Goal: Information Seeking & Learning: Learn about a topic

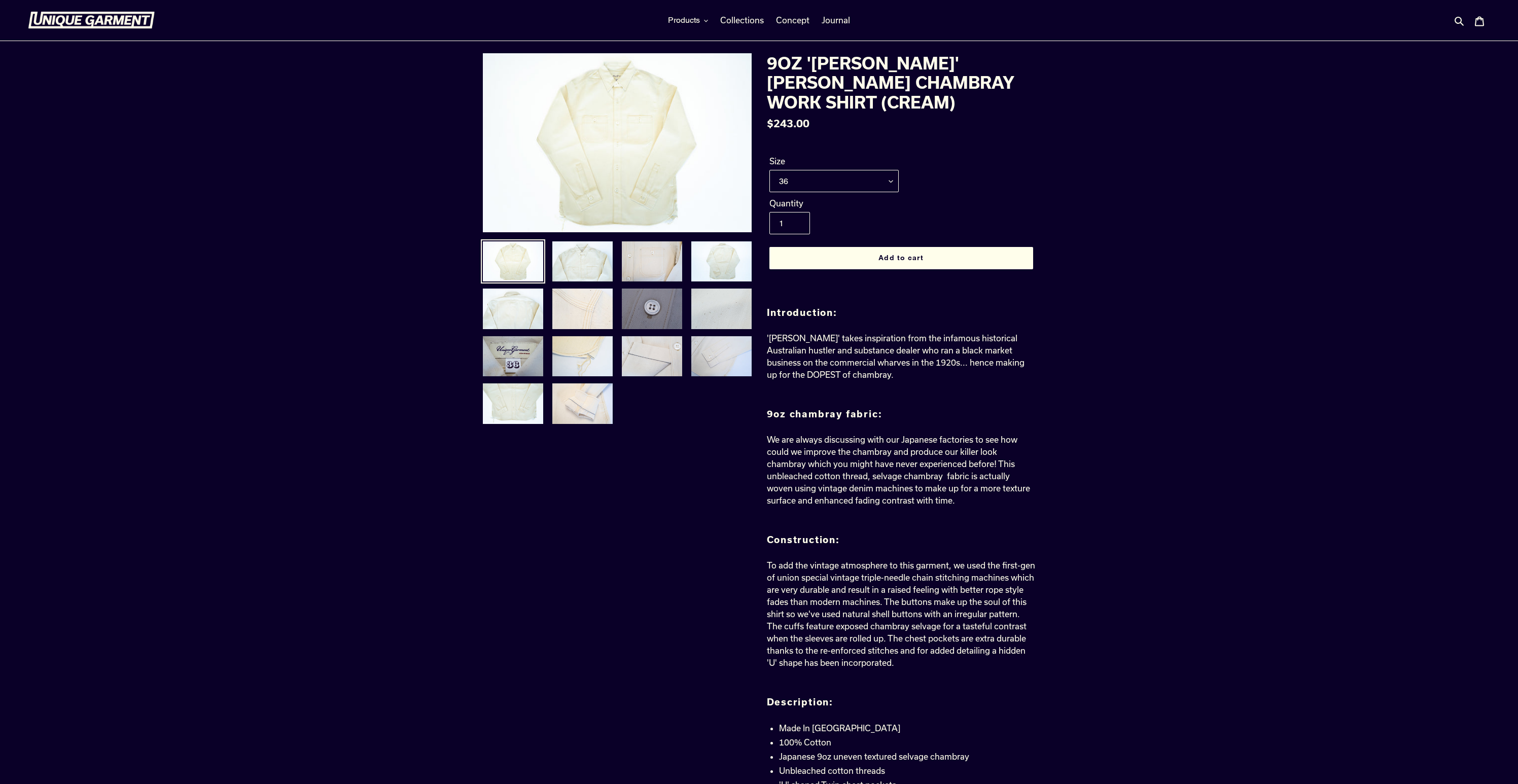
click at [665, 311] on img at bounding box center [652, 308] width 62 height 42
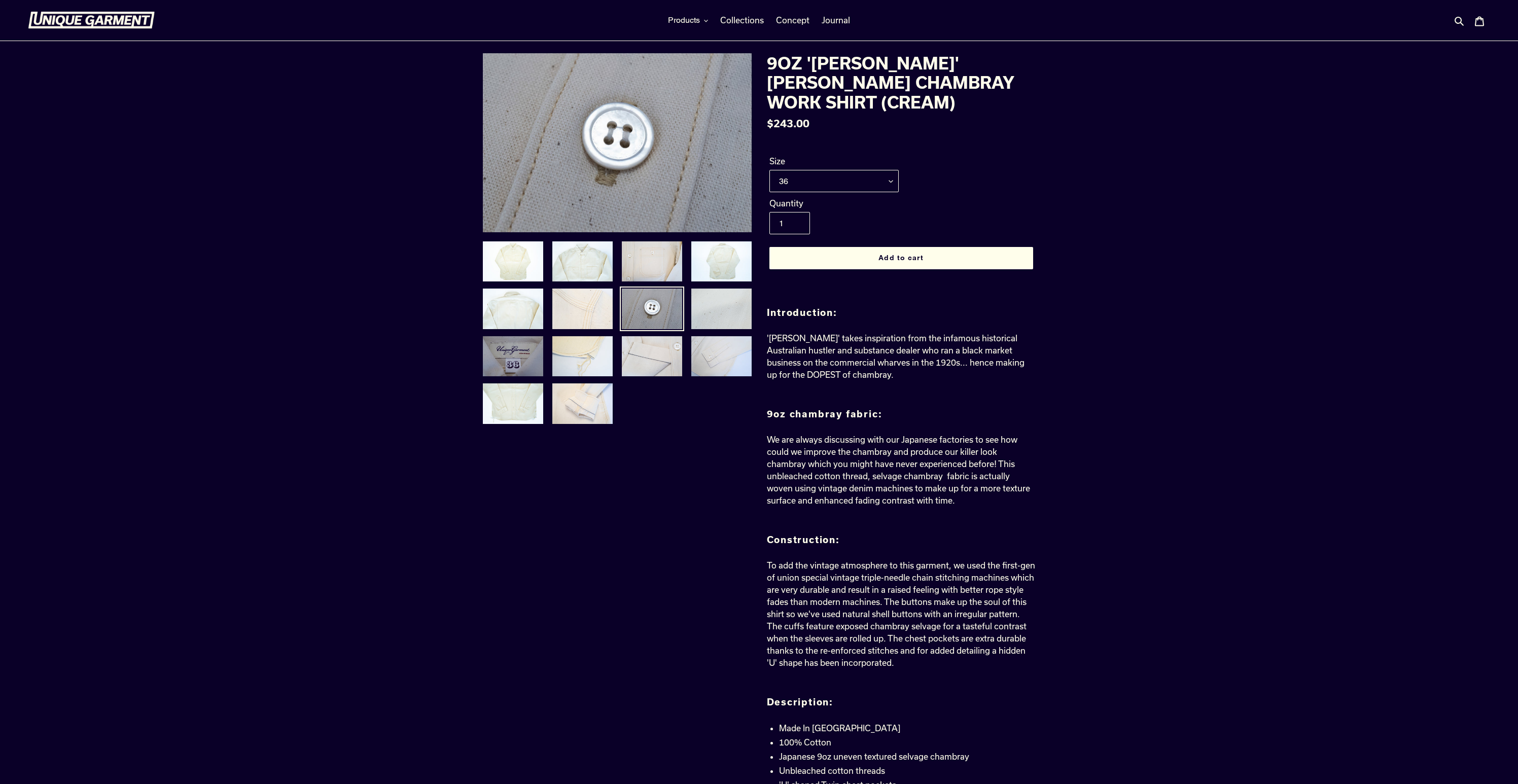
click at [530, 357] on img at bounding box center [513, 356] width 62 height 42
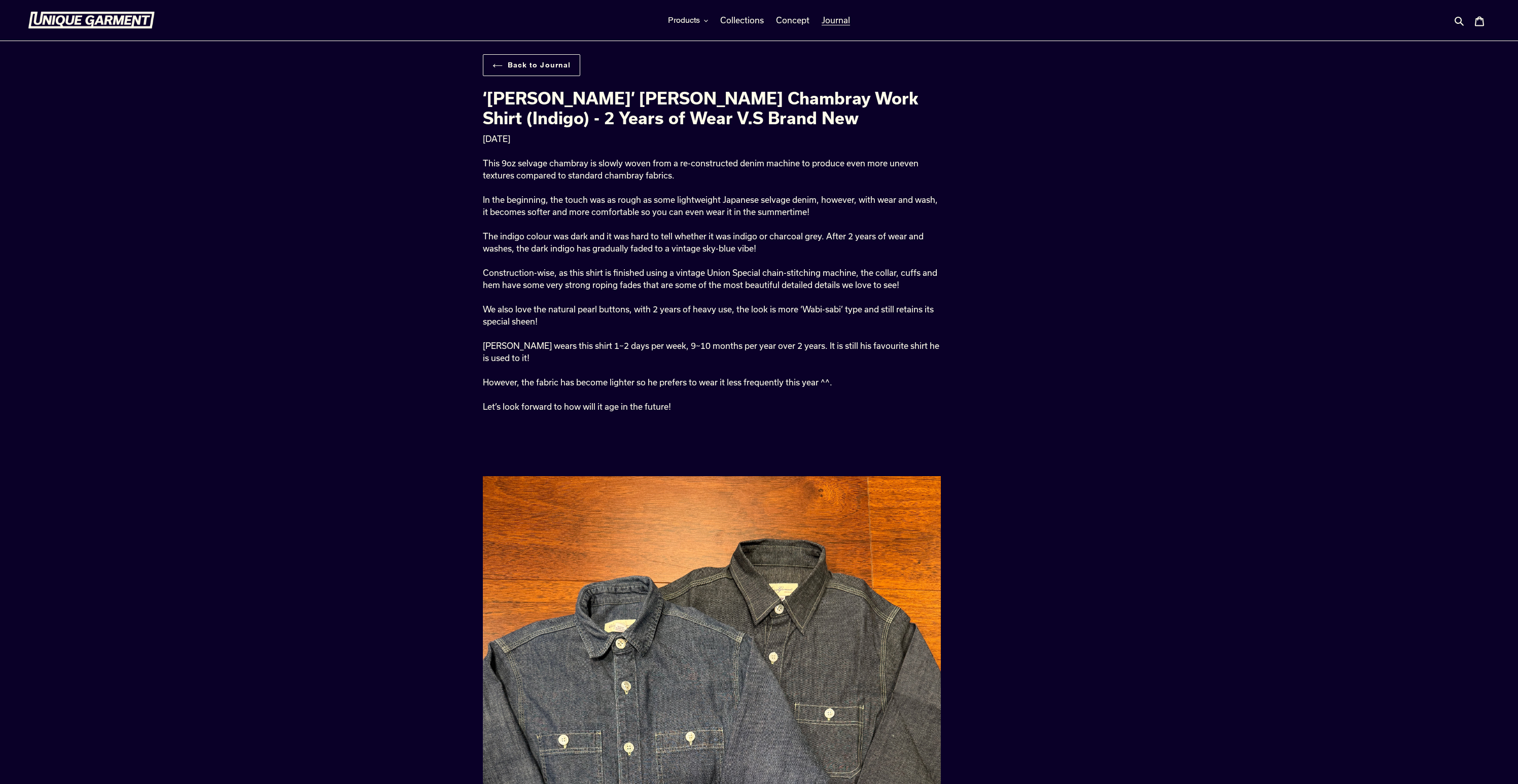
scroll to position [6, 0]
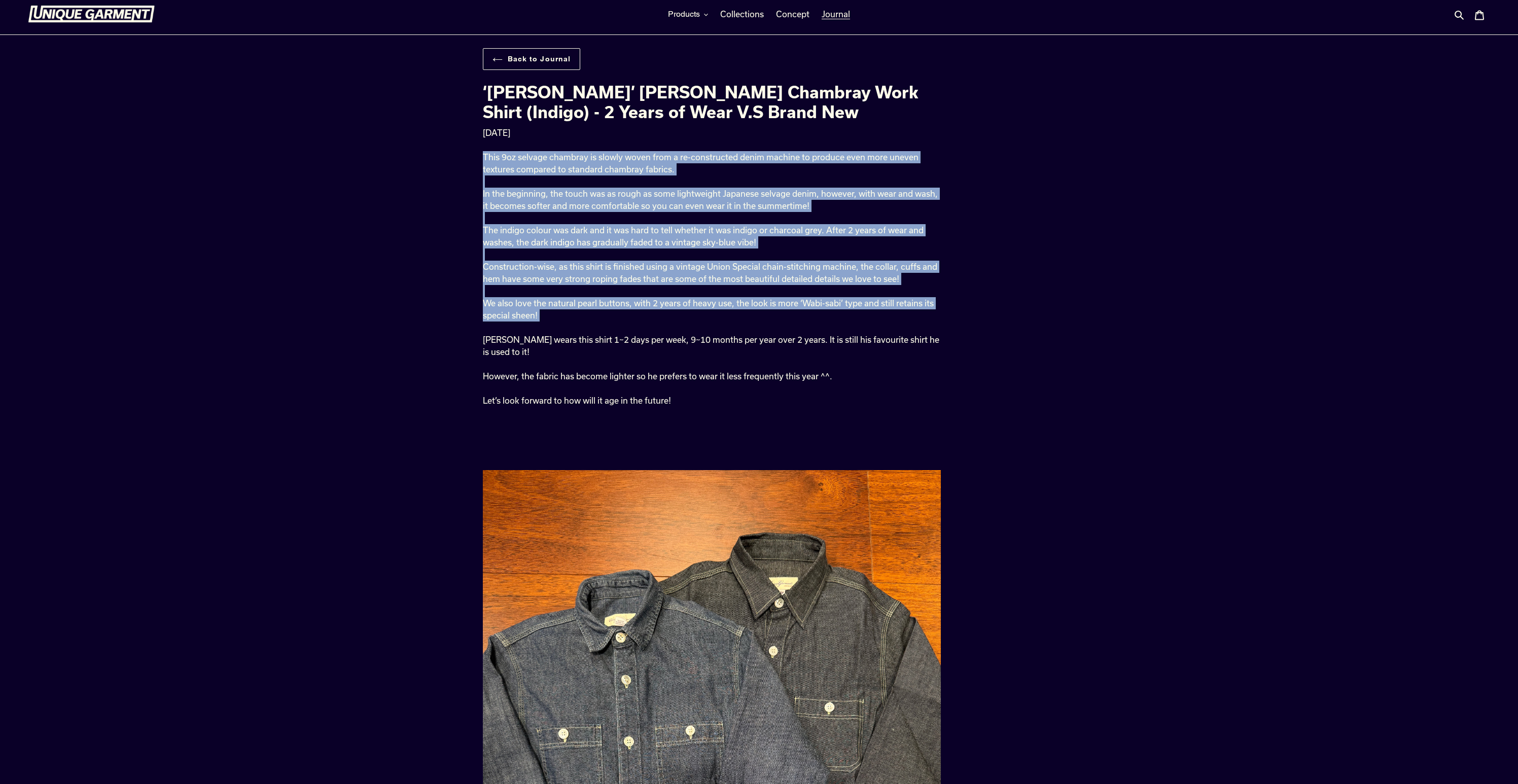
drag, startPoint x: 475, startPoint y: 156, endPoint x: 813, endPoint y: 322, distance: 376.6
click at [813, 322] on p "This 9oz selvage chambray is slowly woven from a re-constructed denim machine t…" at bounding box center [711, 279] width 458 height 256
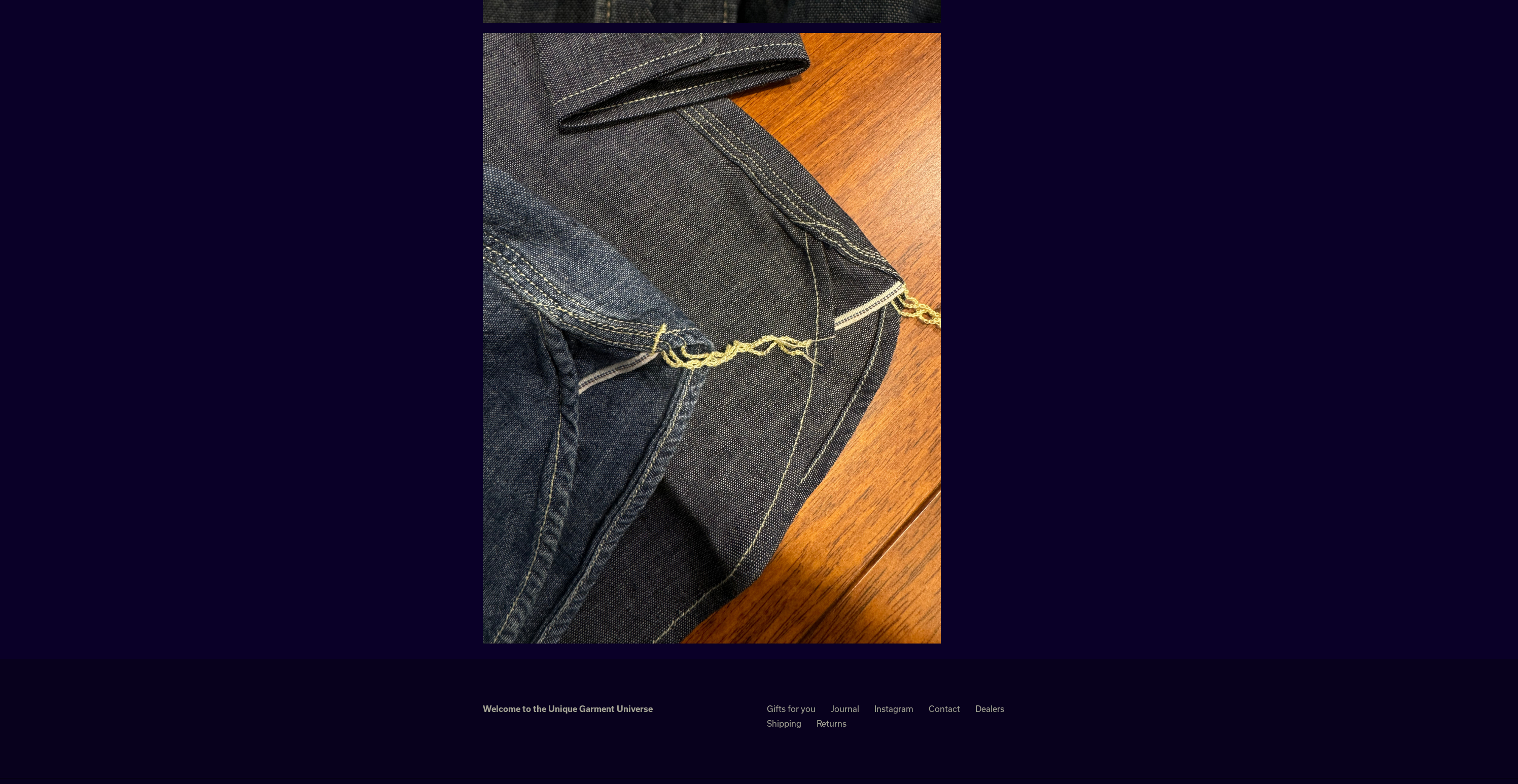
scroll to position [2972, 0]
